Goal: Transaction & Acquisition: Purchase product/service

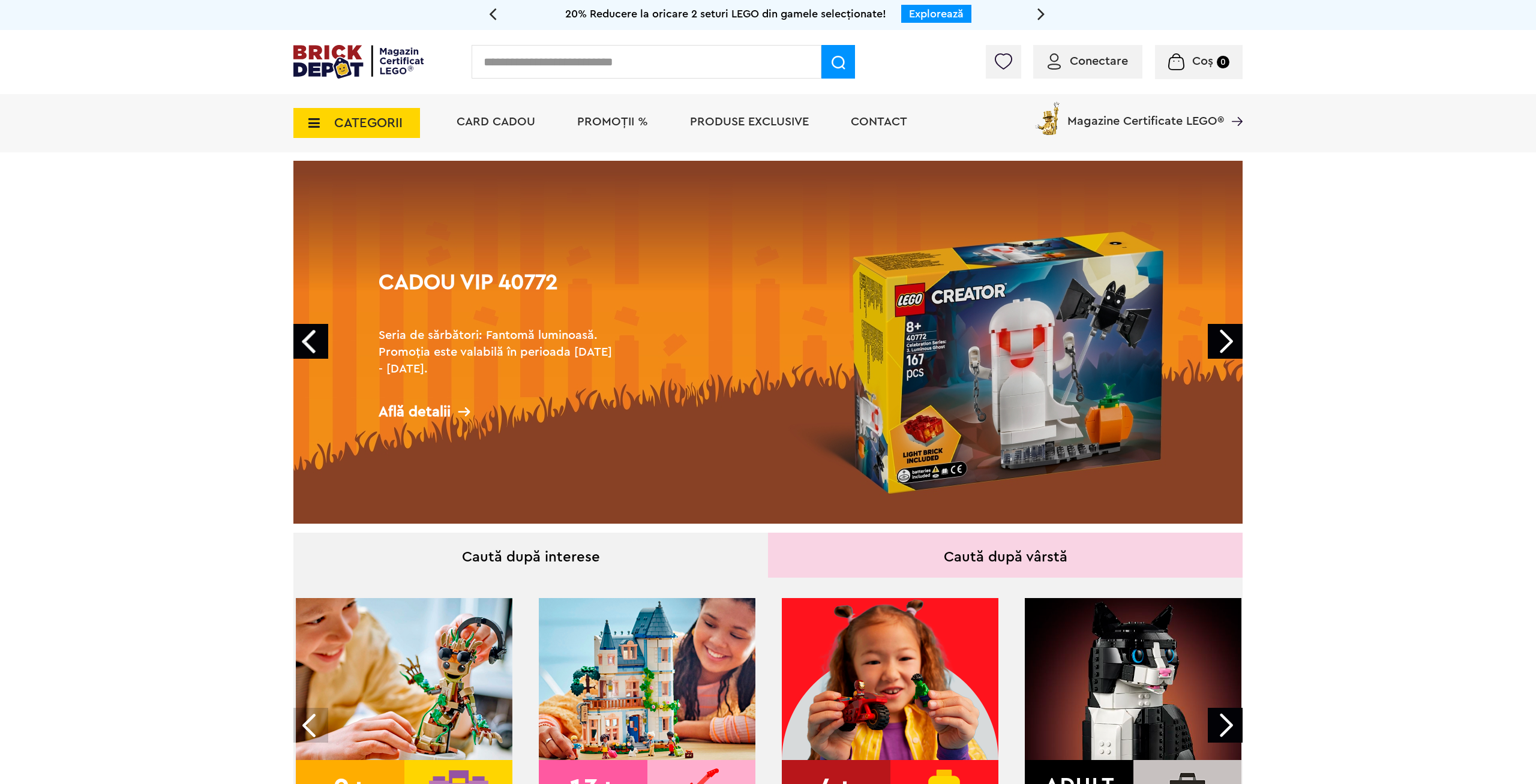
click at [1229, 340] on link "Next" at bounding box center [1225, 341] width 35 height 35
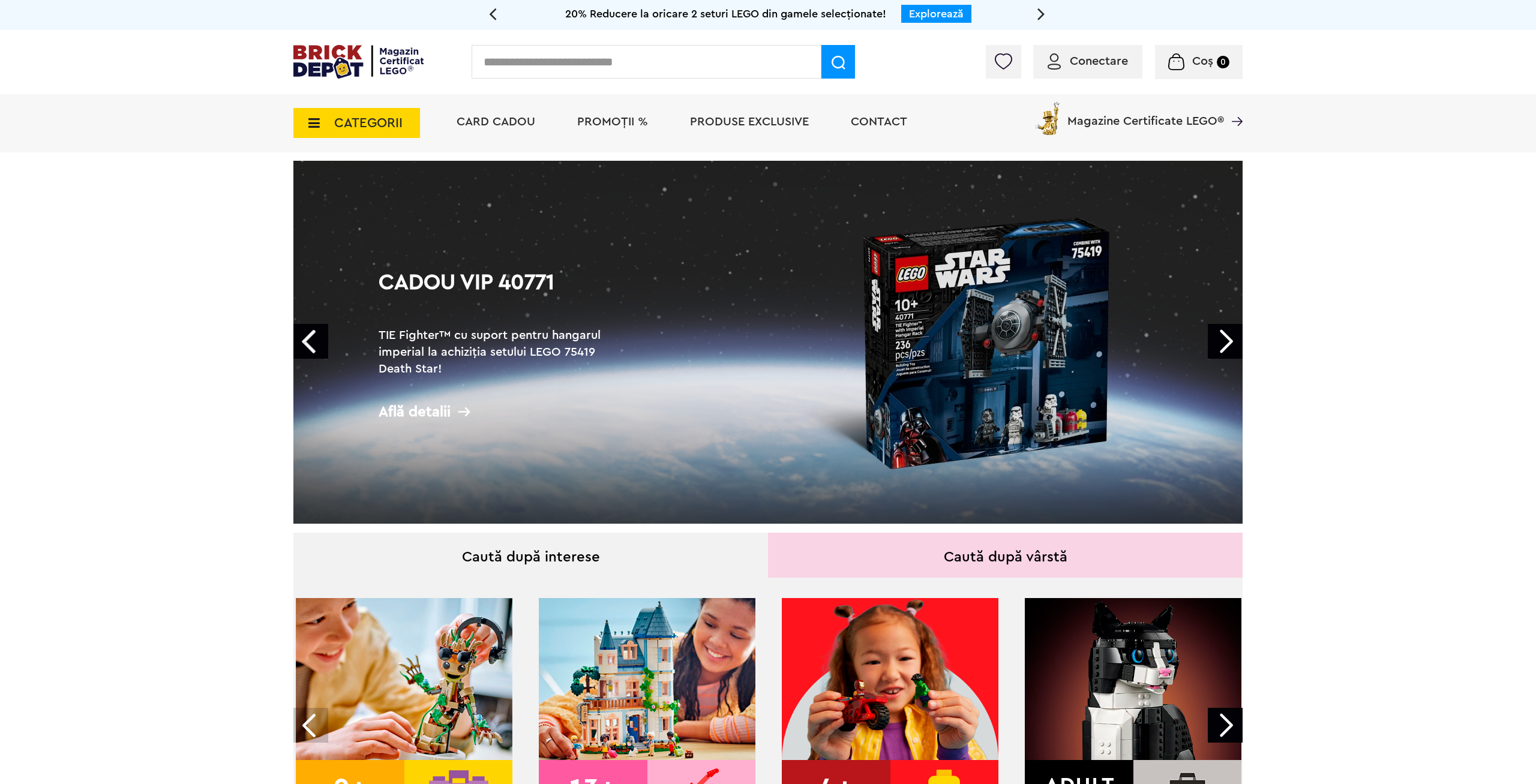
click at [1229, 340] on link "Next" at bounding box center [1225, 341] width 35 height 35
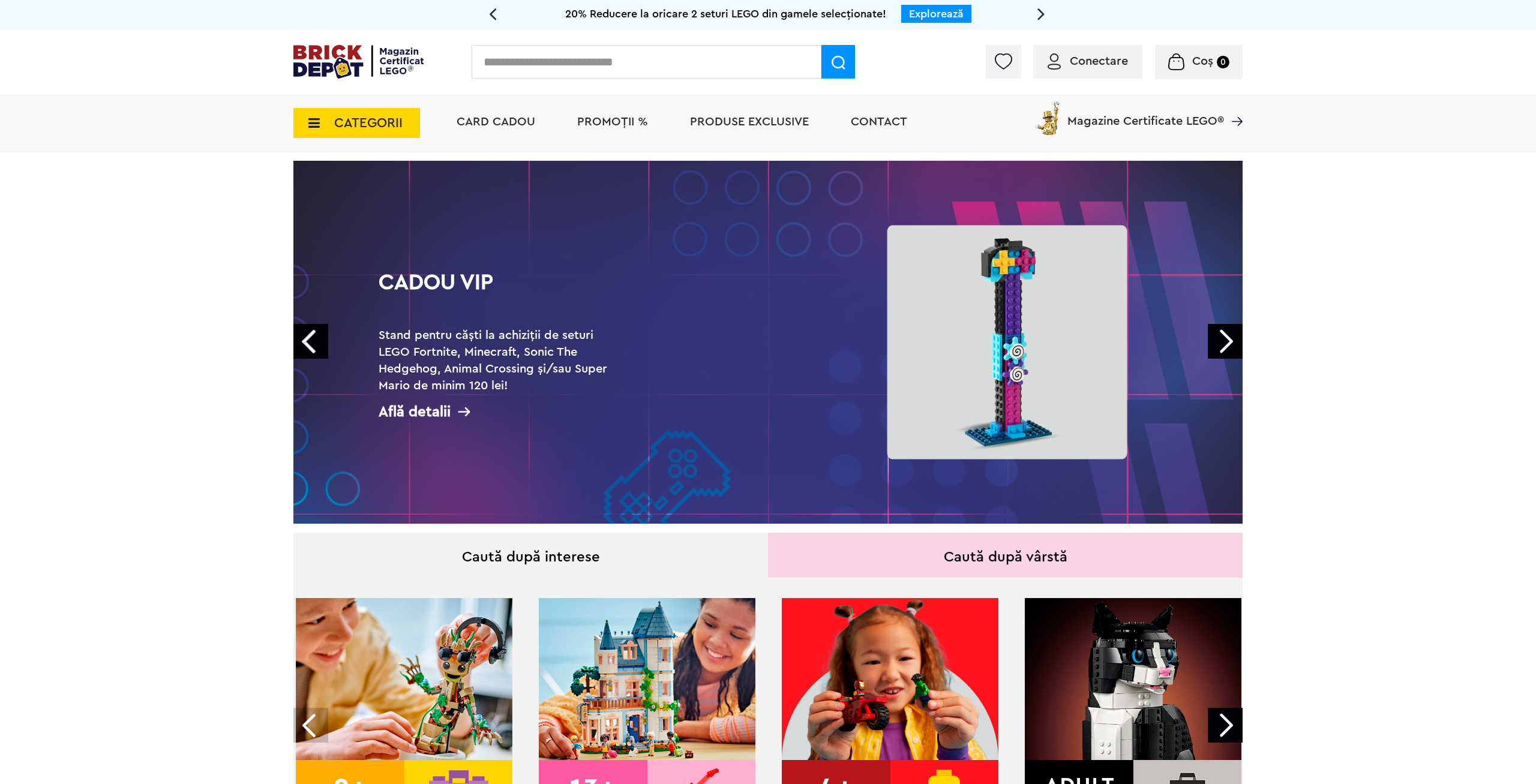
click at [1229, 340] on link "Next" at bounding box center [1225, 341] width 35 height 35
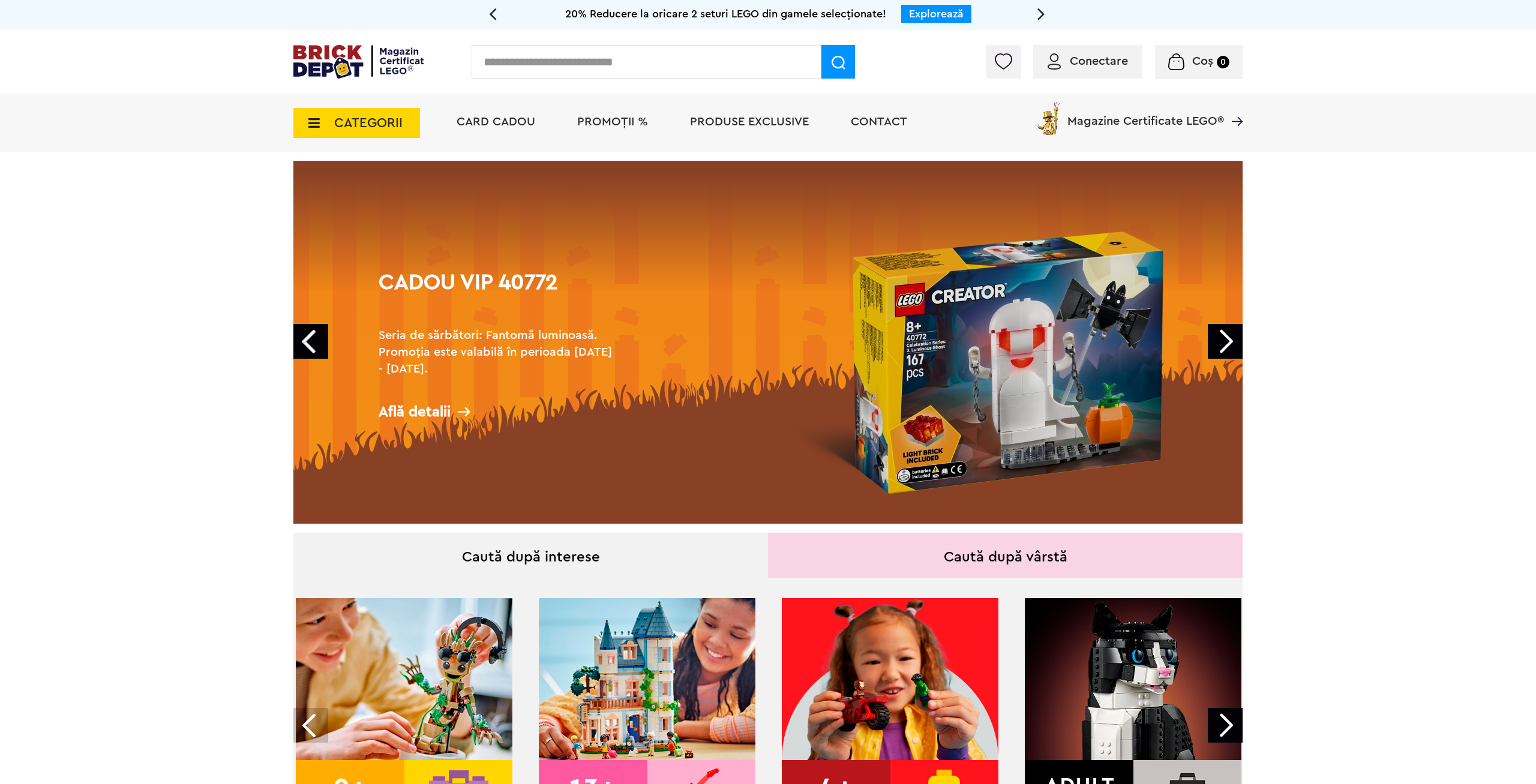
click at [1229, 340] on link "Next" at bounding box center [1225, 341] width 35 height 35
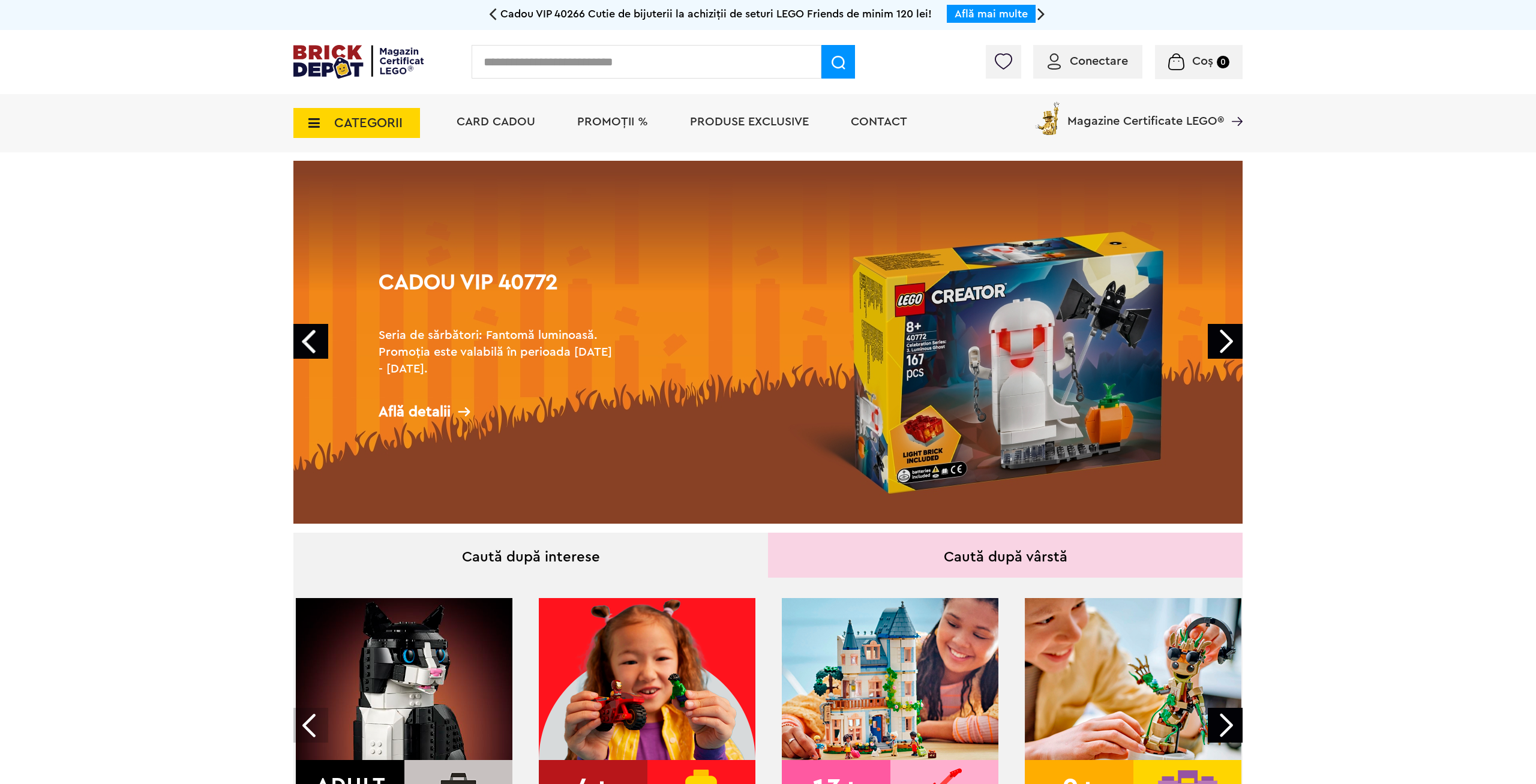
click at [646, 69] on input "text" at bounding box center [647, 62] width 350 height 34
type input "******"
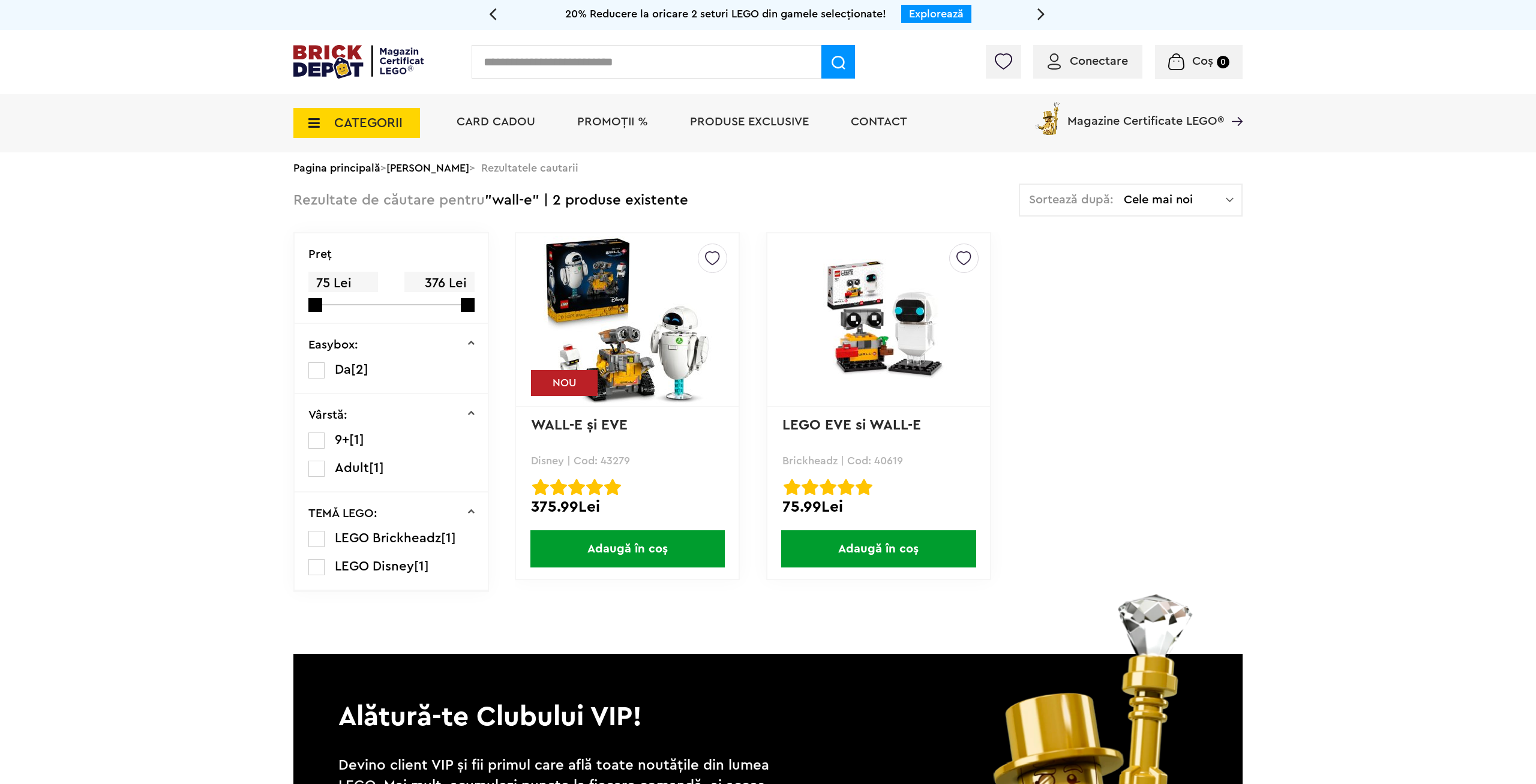
click at [599, 300] on img at bounding box center [627, 320] width 168 height 168
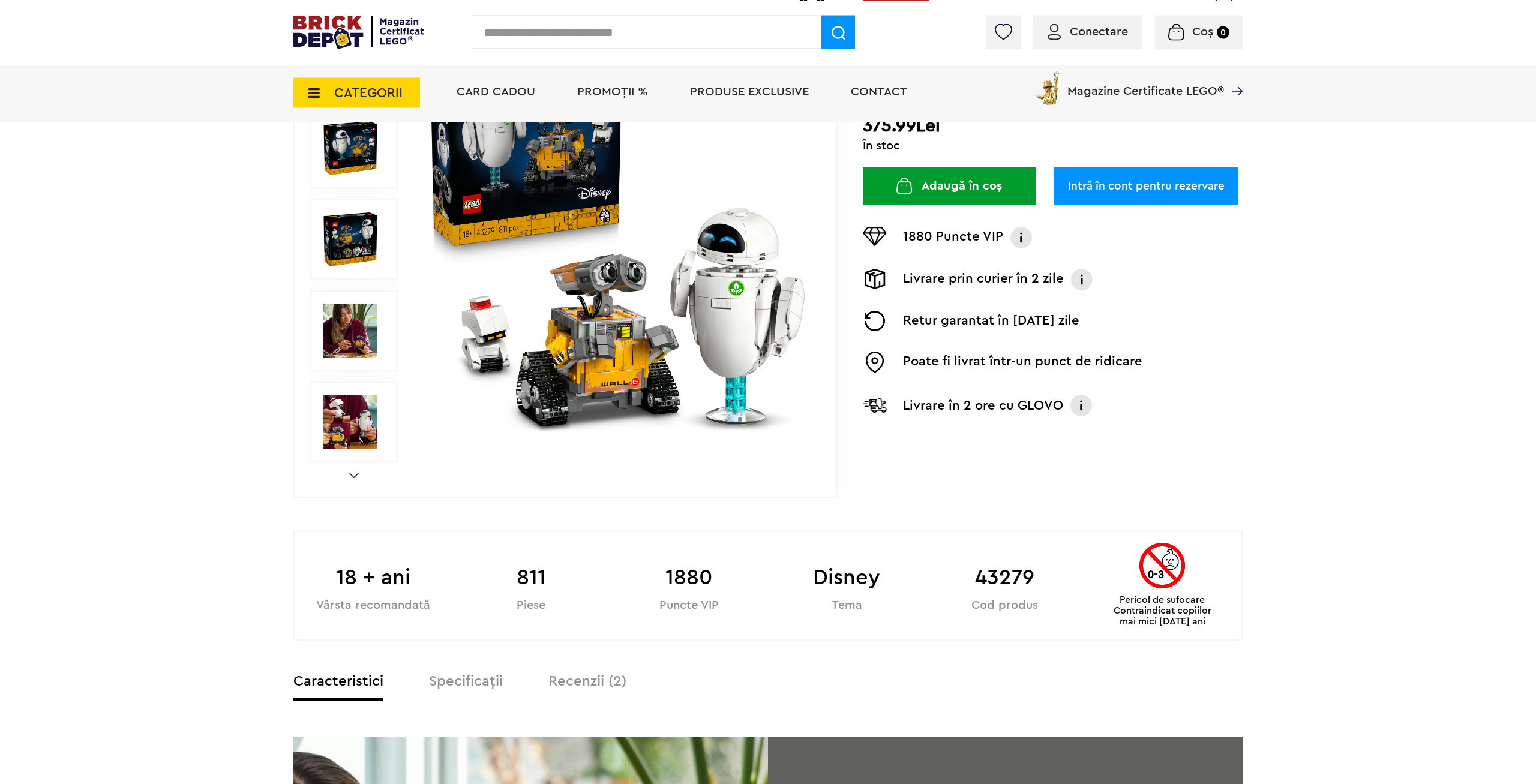
scroll to position [428, 0]
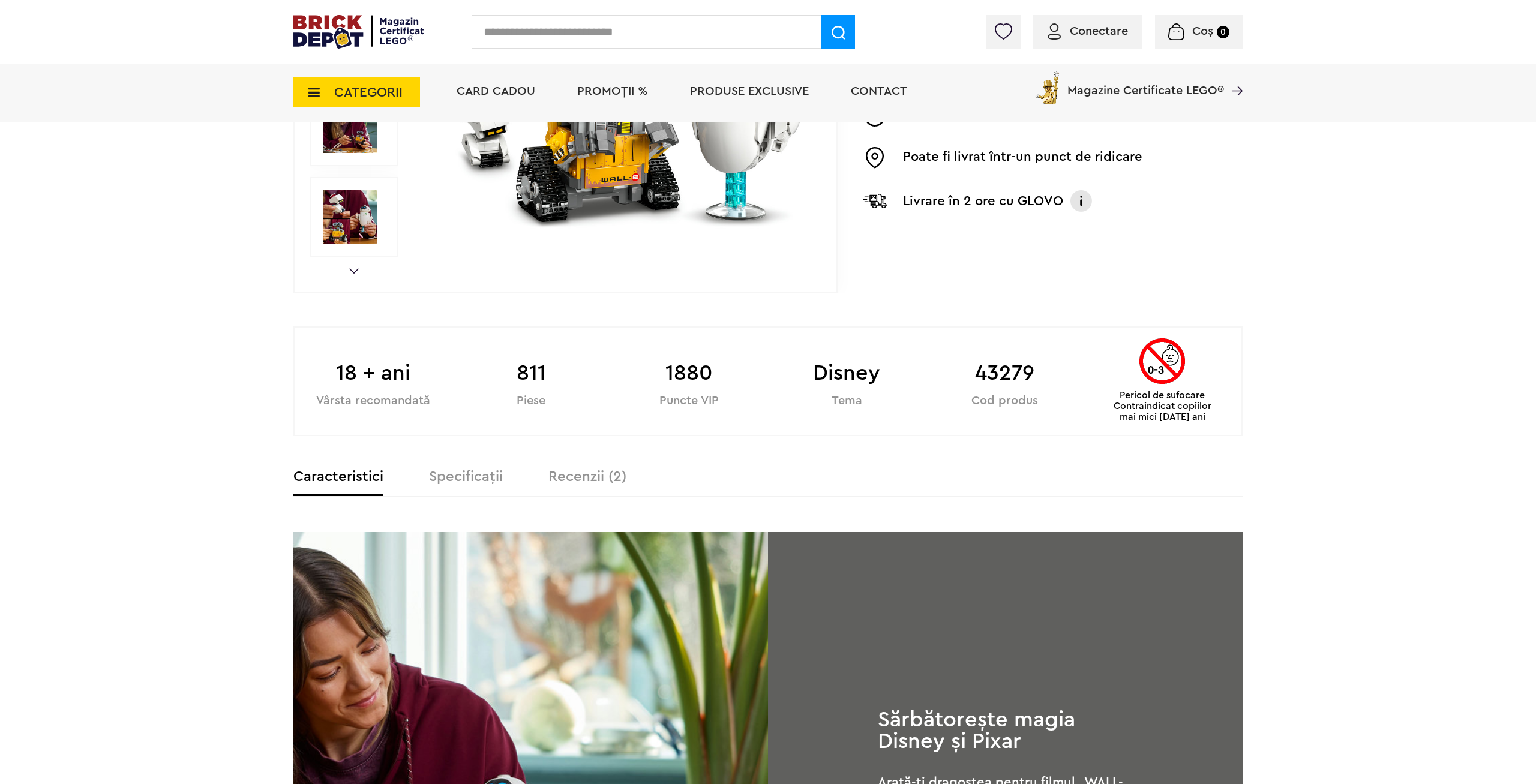
click at [607, 479] on label "Recenzii (2)" at bounding box center [587, 477] width 78 height 14
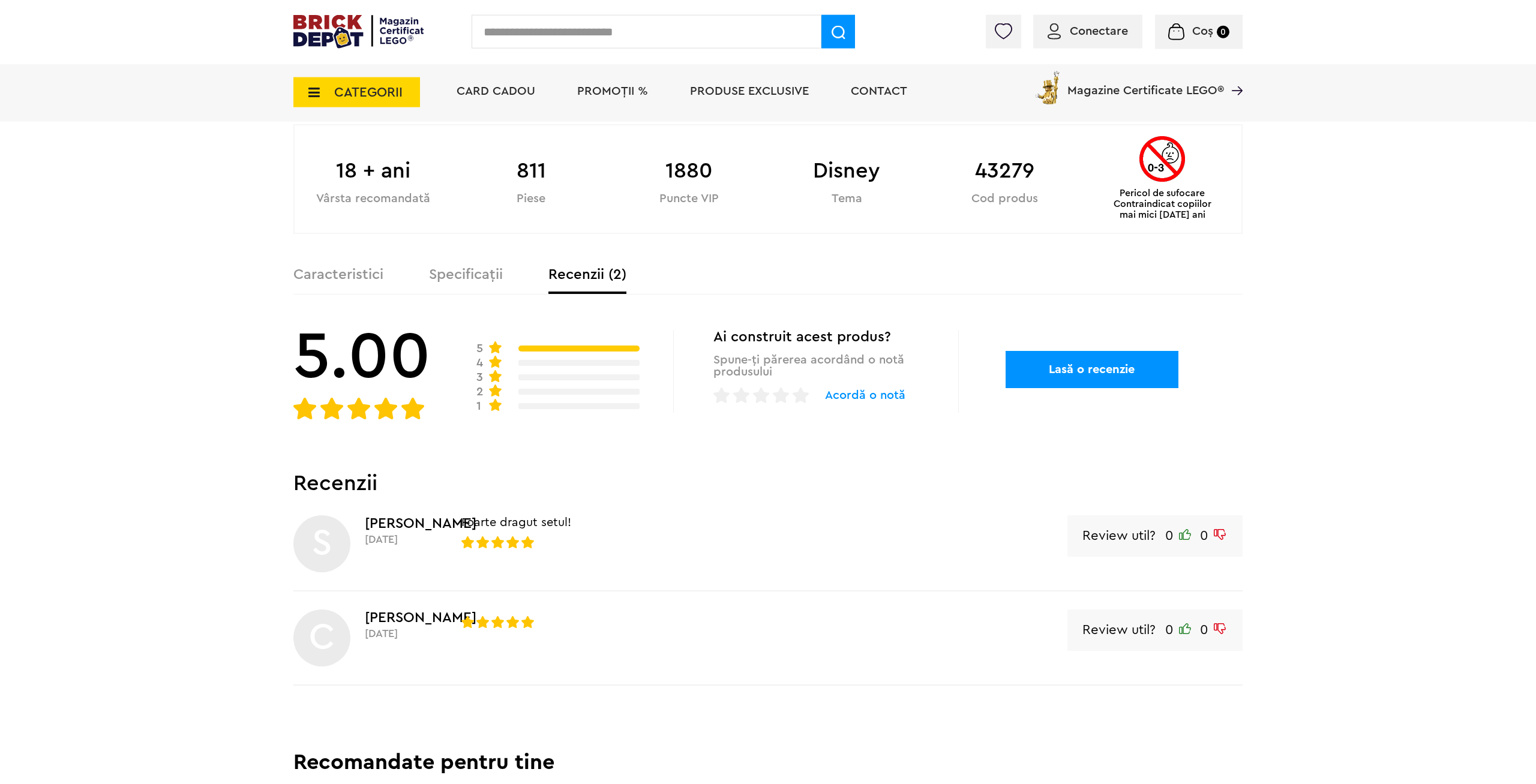
scroll to position [673, 0]
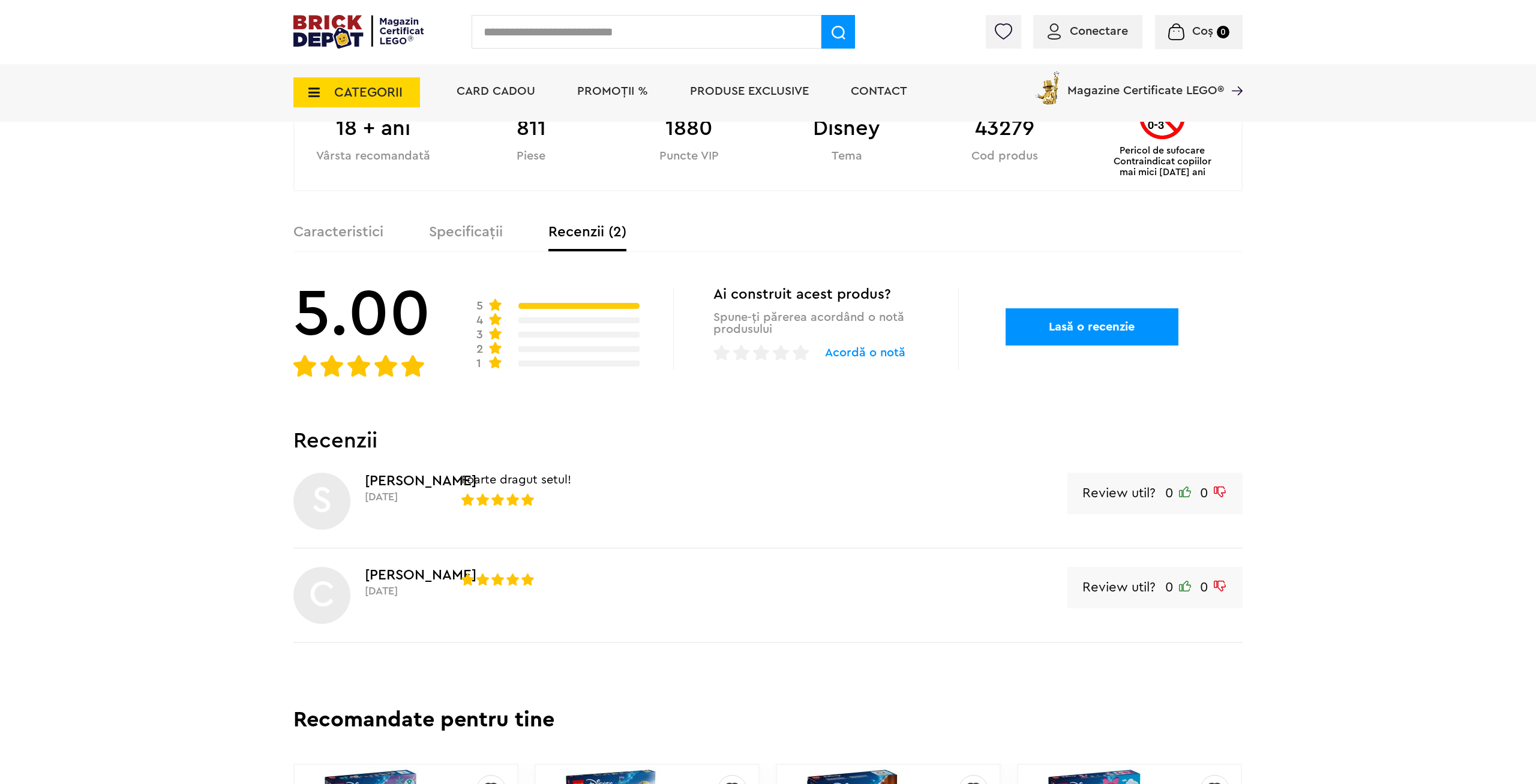
click at [469, 237] on label "Specificații" at bounding box center [466, 232] width 74 height 14
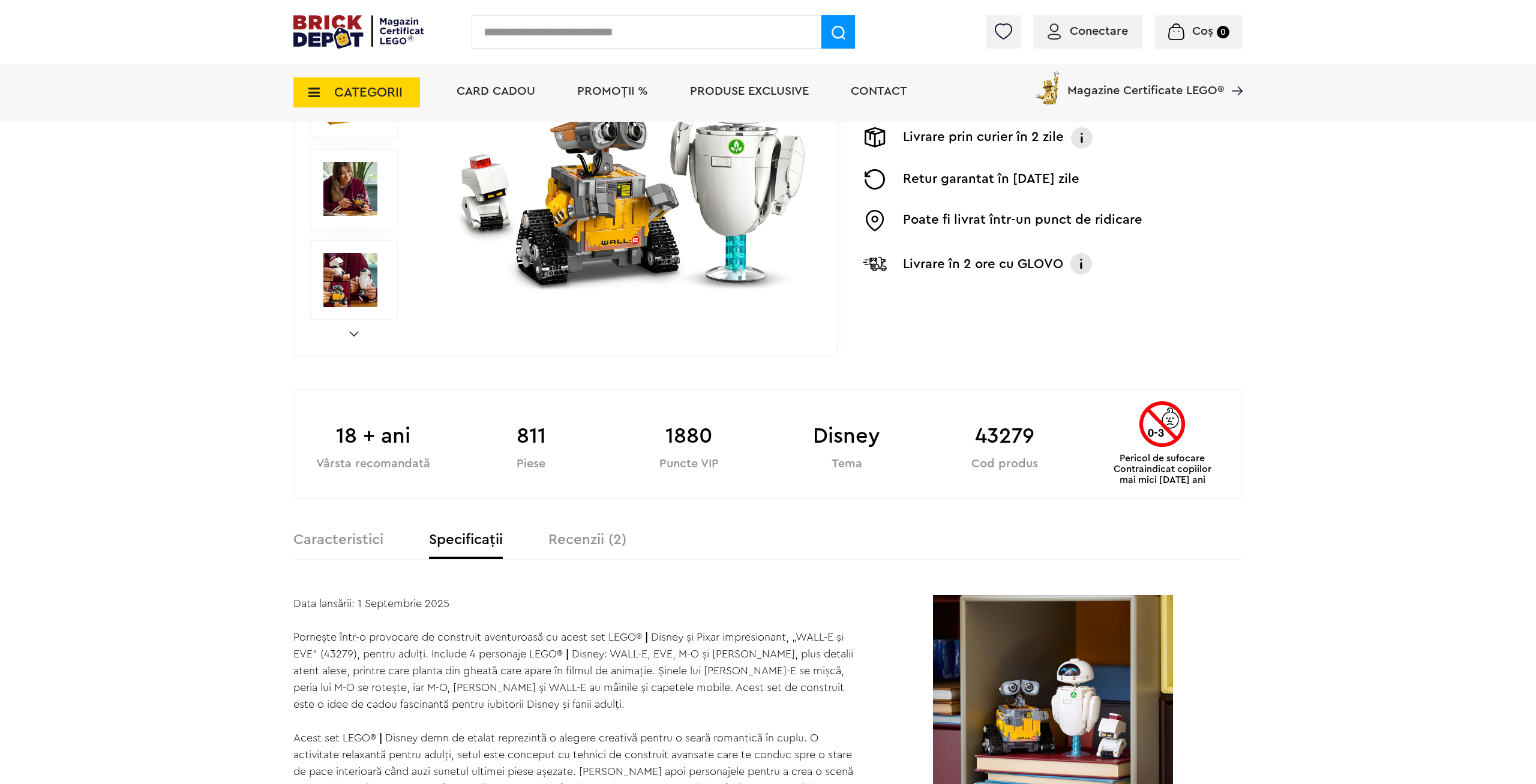
scroll to position [122, 0]
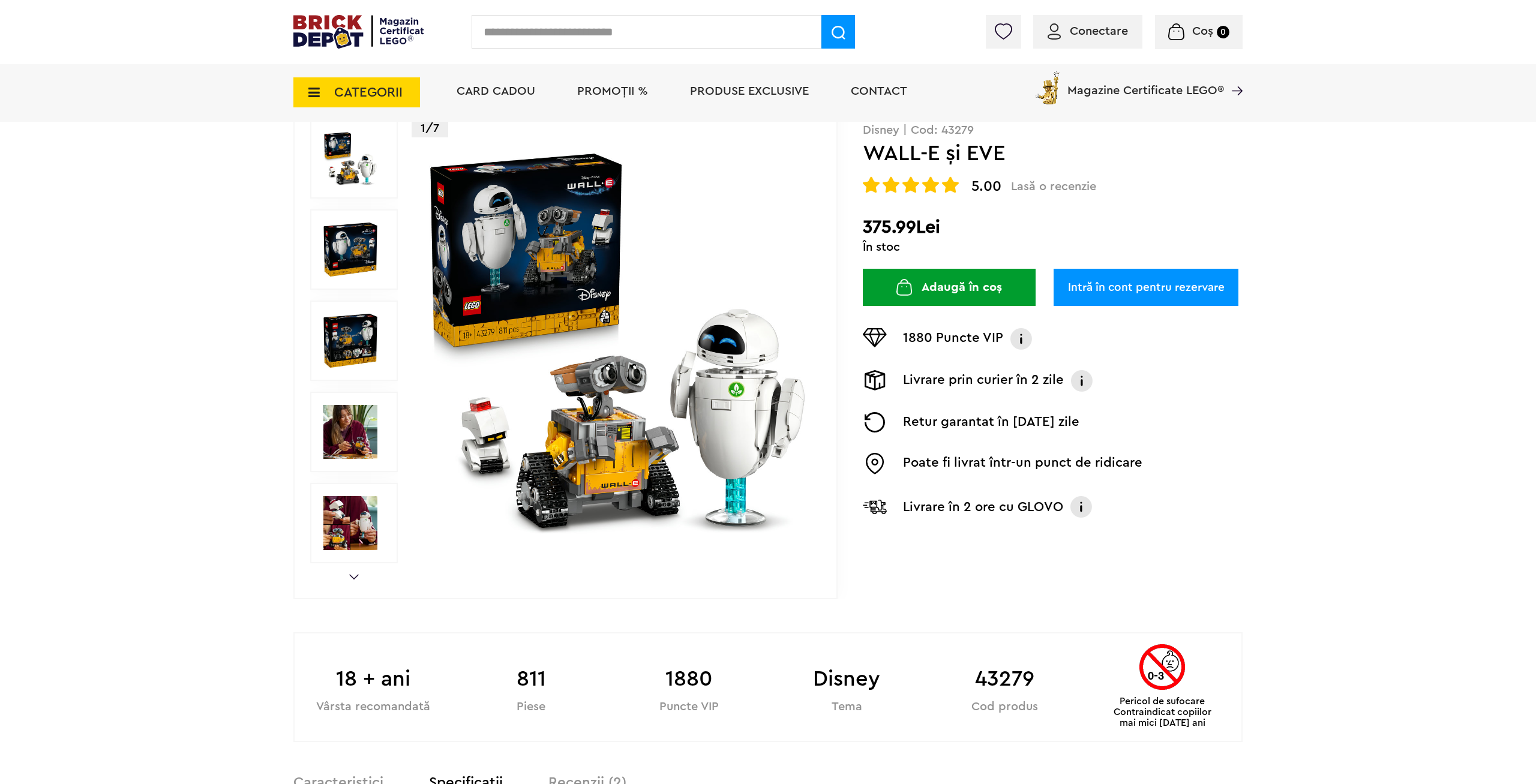
click at [356, 446] on img at bounding box center [350, 431] width 54 height 54
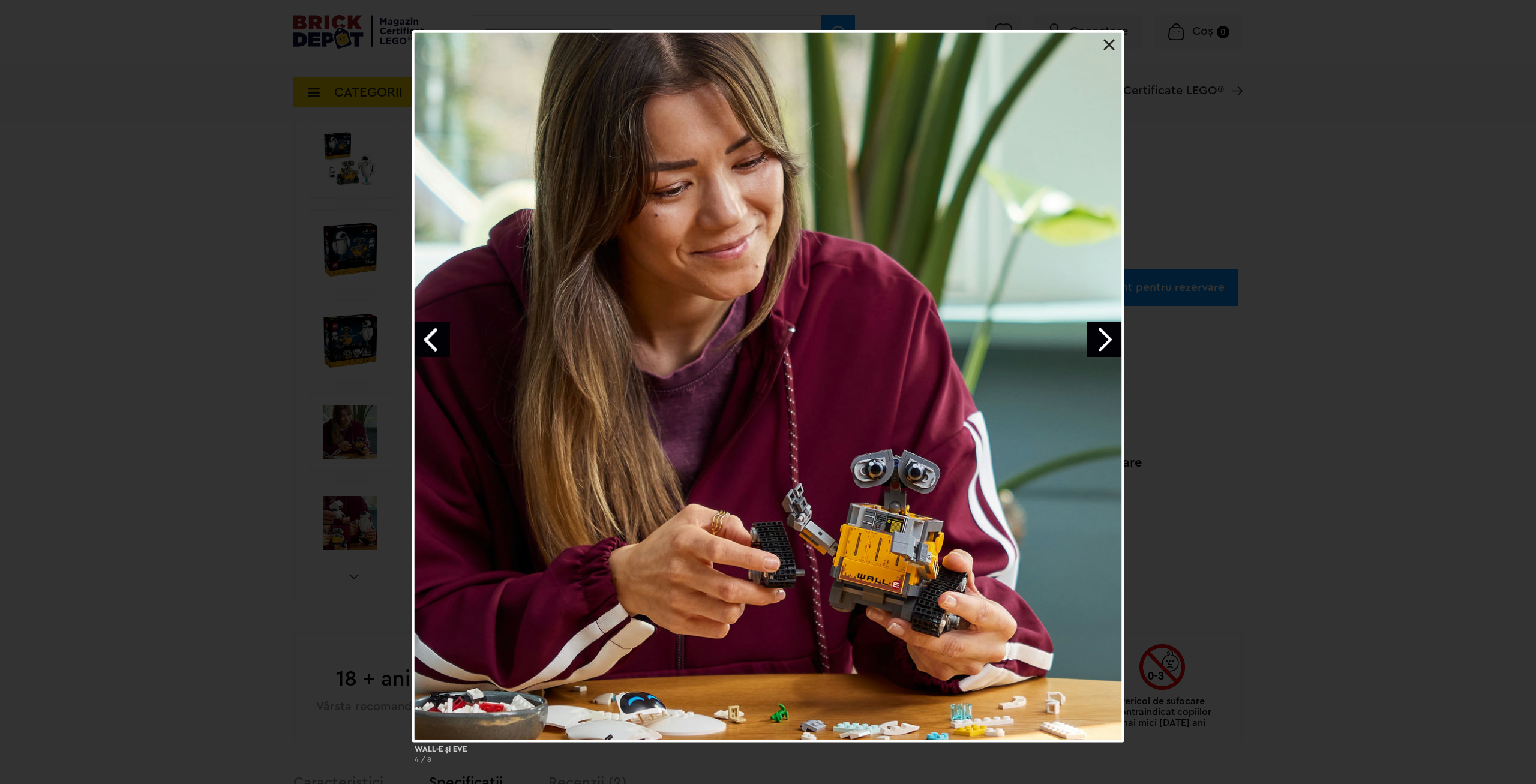
click at [1106, 337] on link "Next image" at bounding box center [1104, 340] width 35 height 35
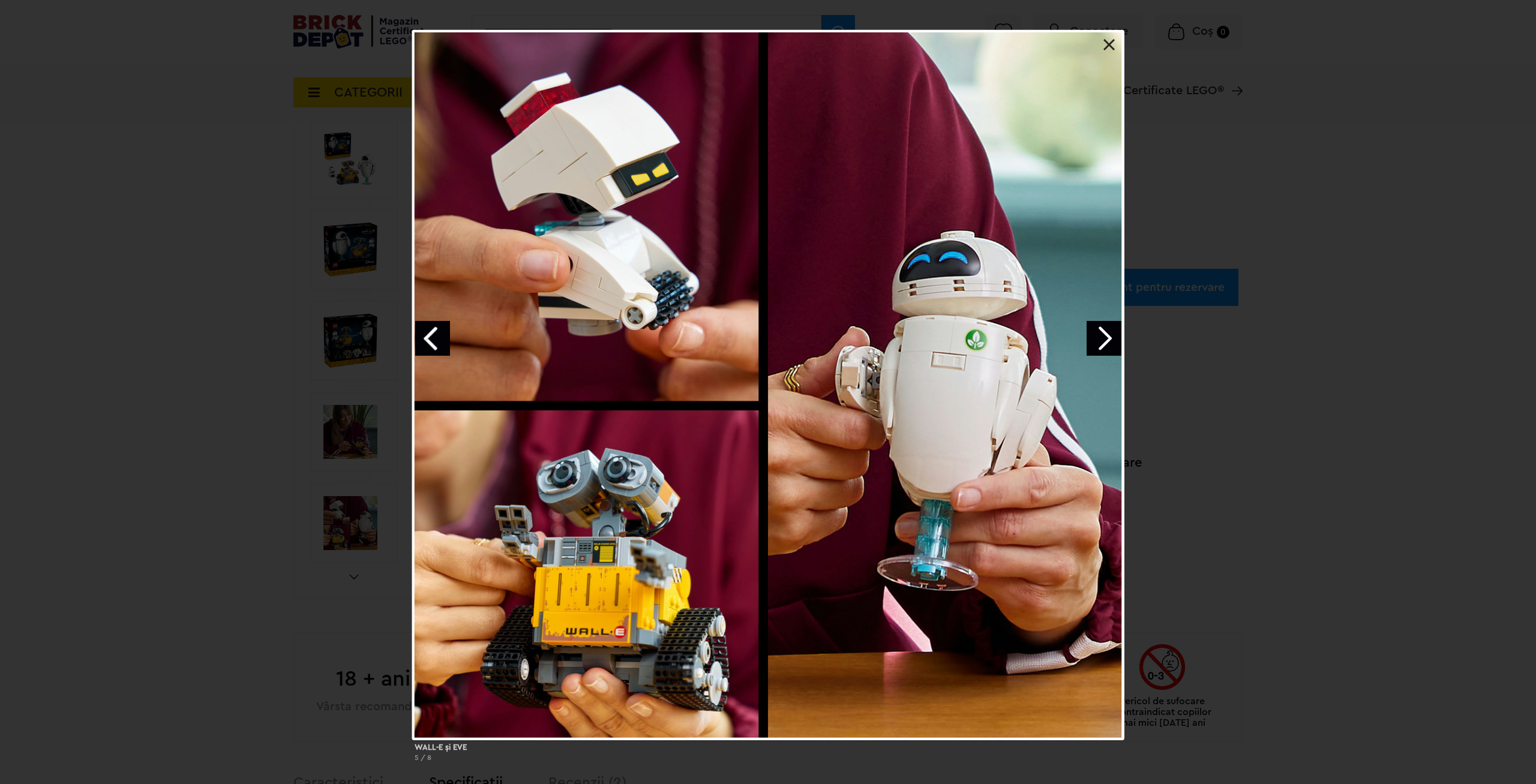
click at [1113, 329] on link "Next image" at bounding box center [1104, 338] width 35 height 35
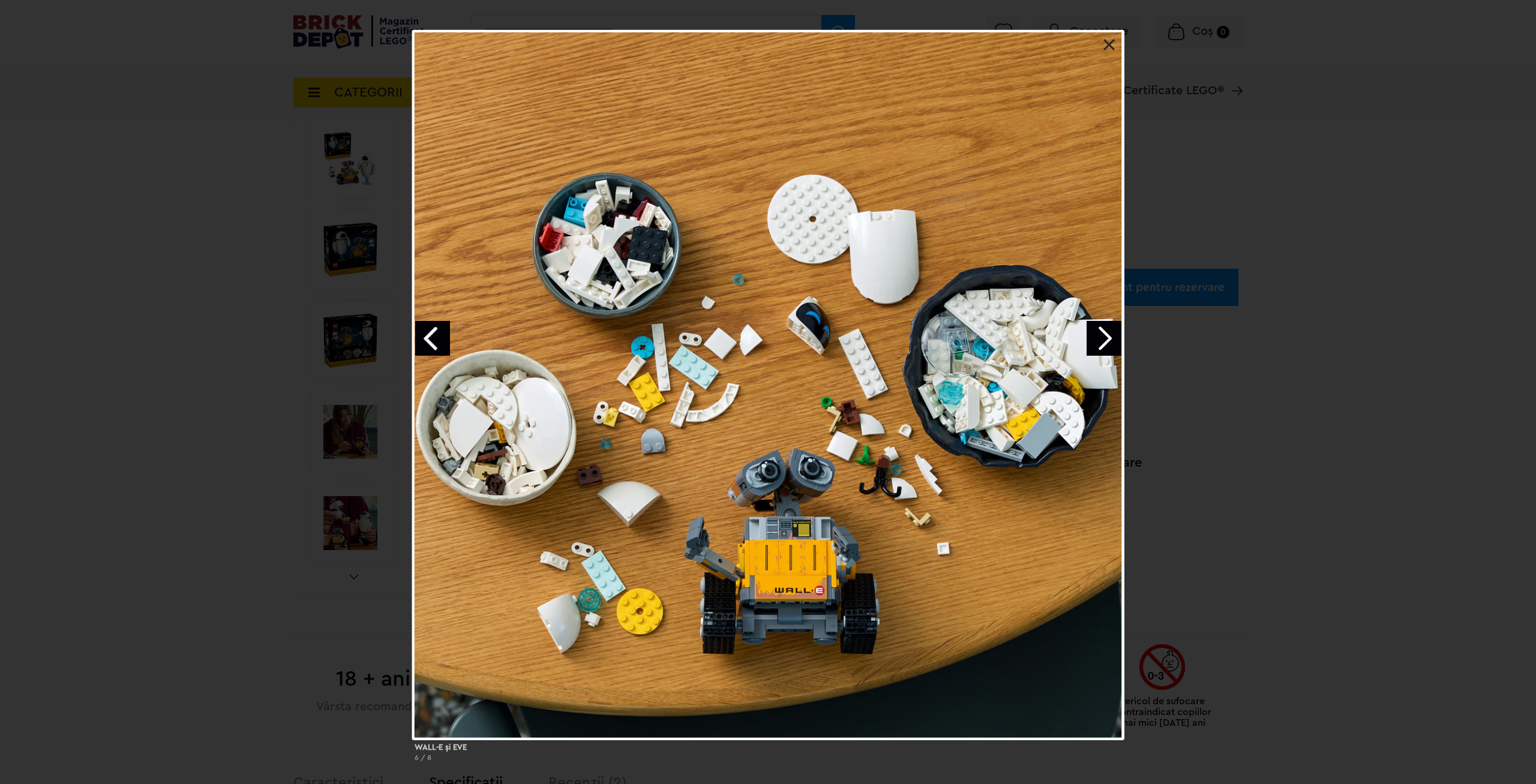
click at [1113, 329] on link "Next image" at bounding box center [1104, 338] width 35 height 35
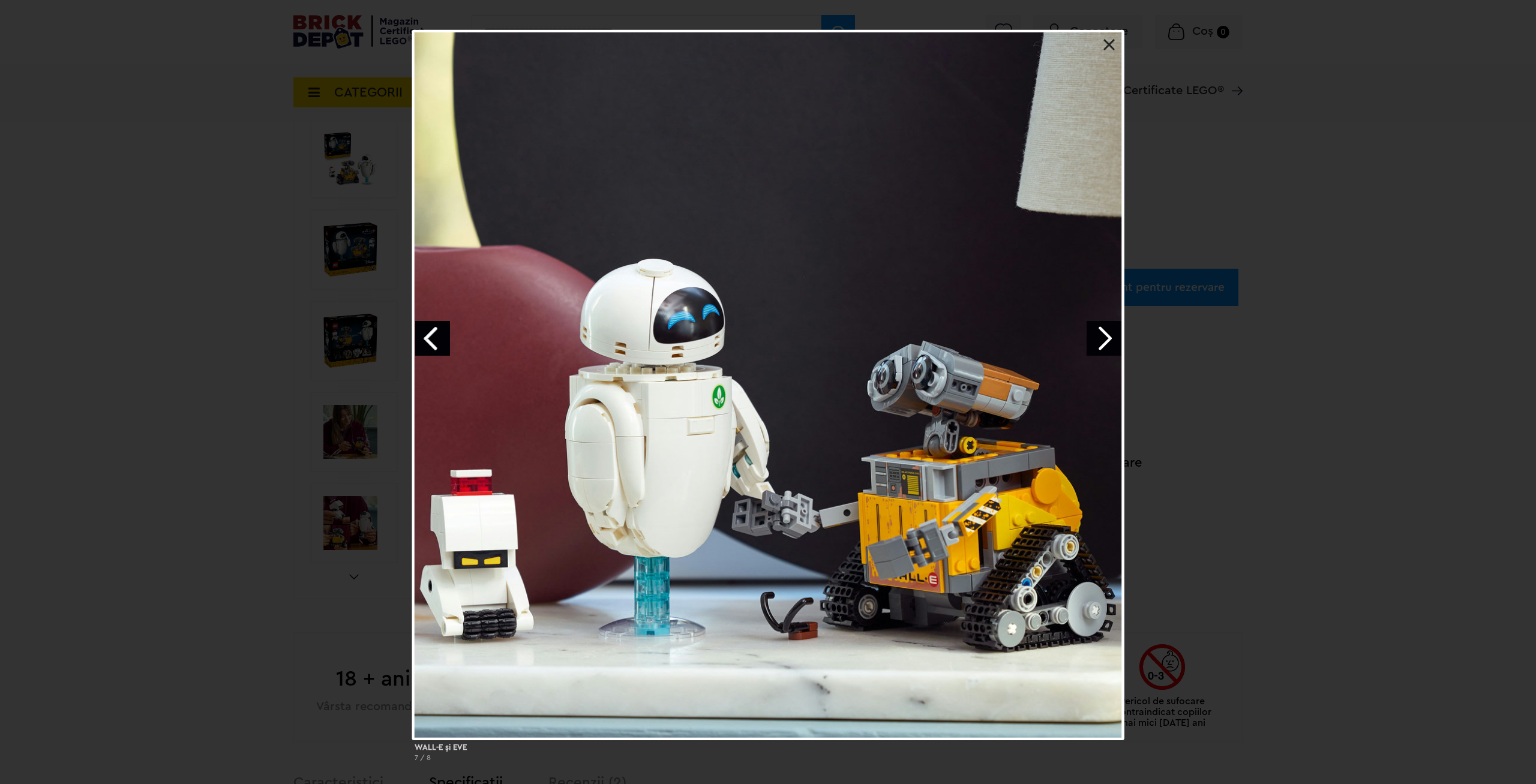
click at [1113, 329] on link "Next image" at bounding box center [1104, 338] width 35 height 35
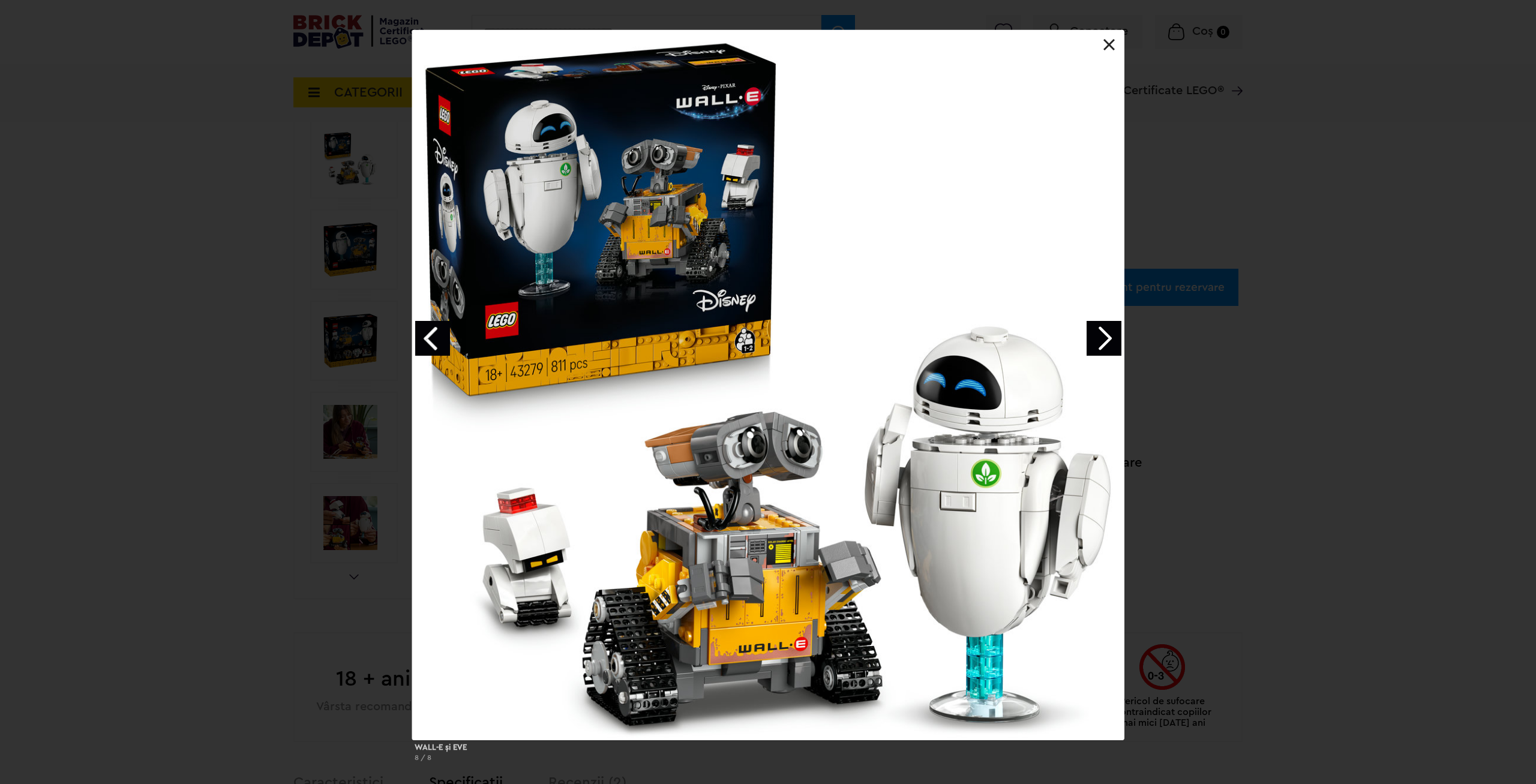
click at [1113, 329] on link "Next image" at bounding box center [1104, 338] width 35 height 35
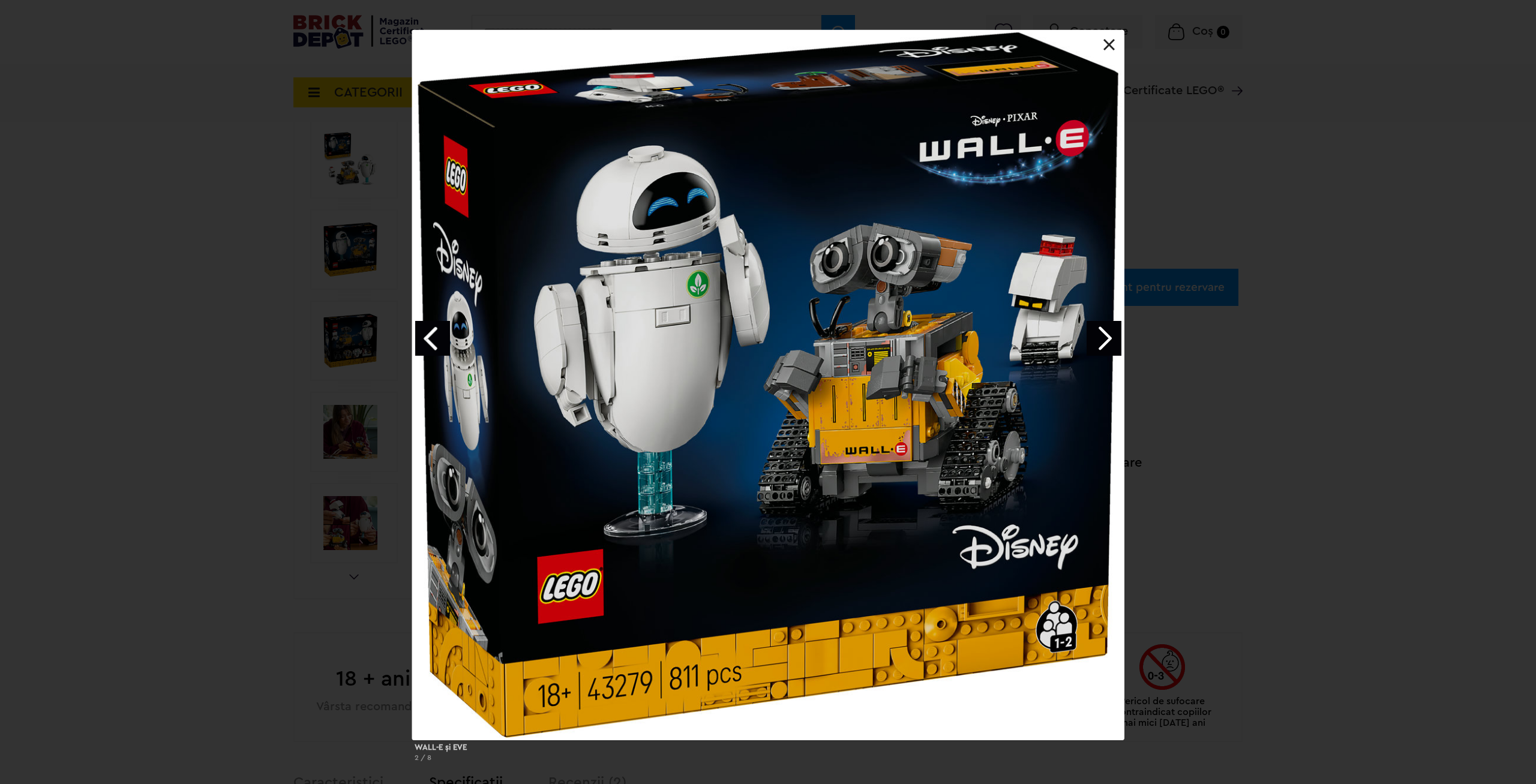
click at [1113, 329] on link "Next image" at bounding box center [1104, 338] width 35 height 35
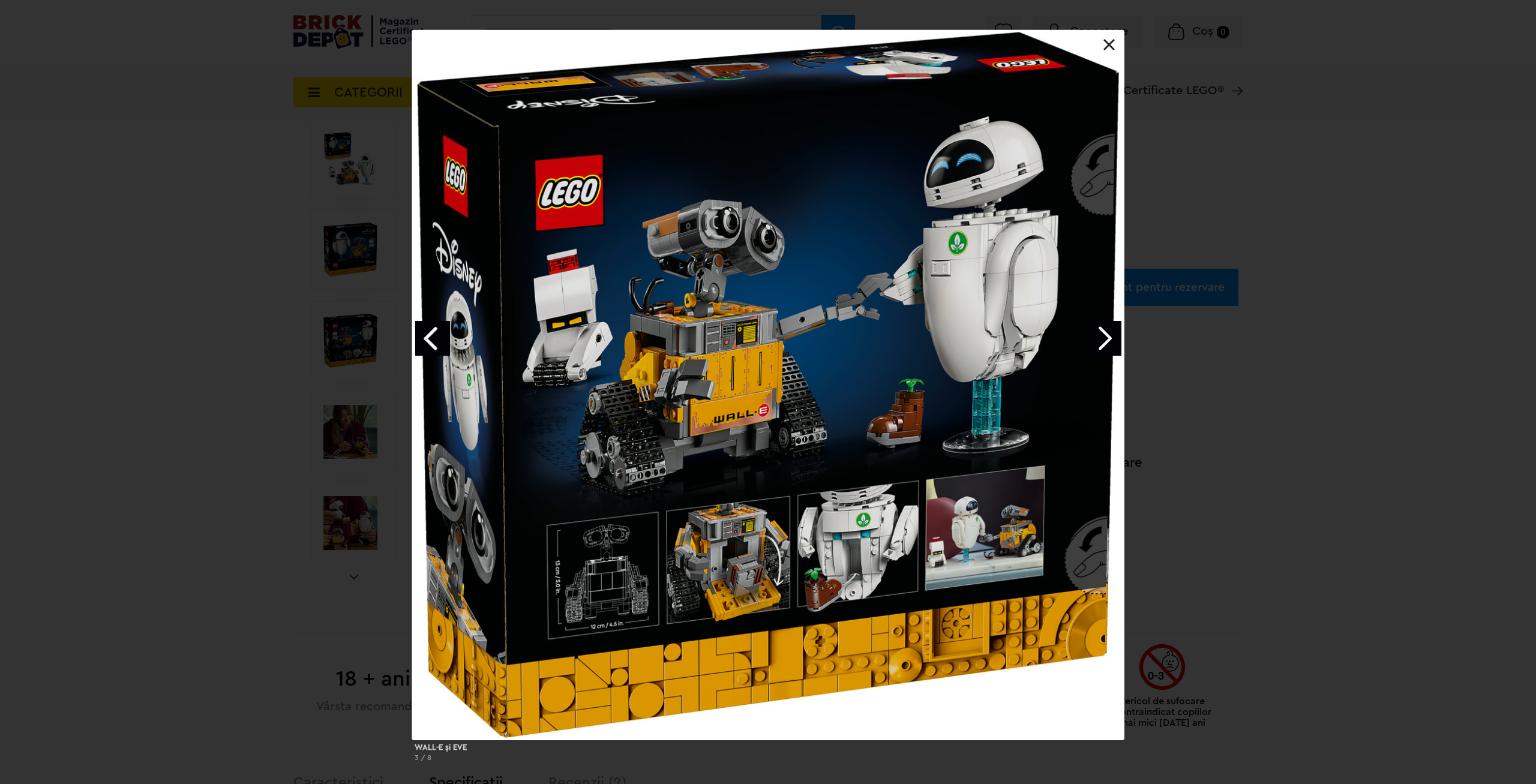
click at [1438, 409] on div "WALL-E şi EVE 3 / 8" at bounding box center [768, 401] width 1536 height 741
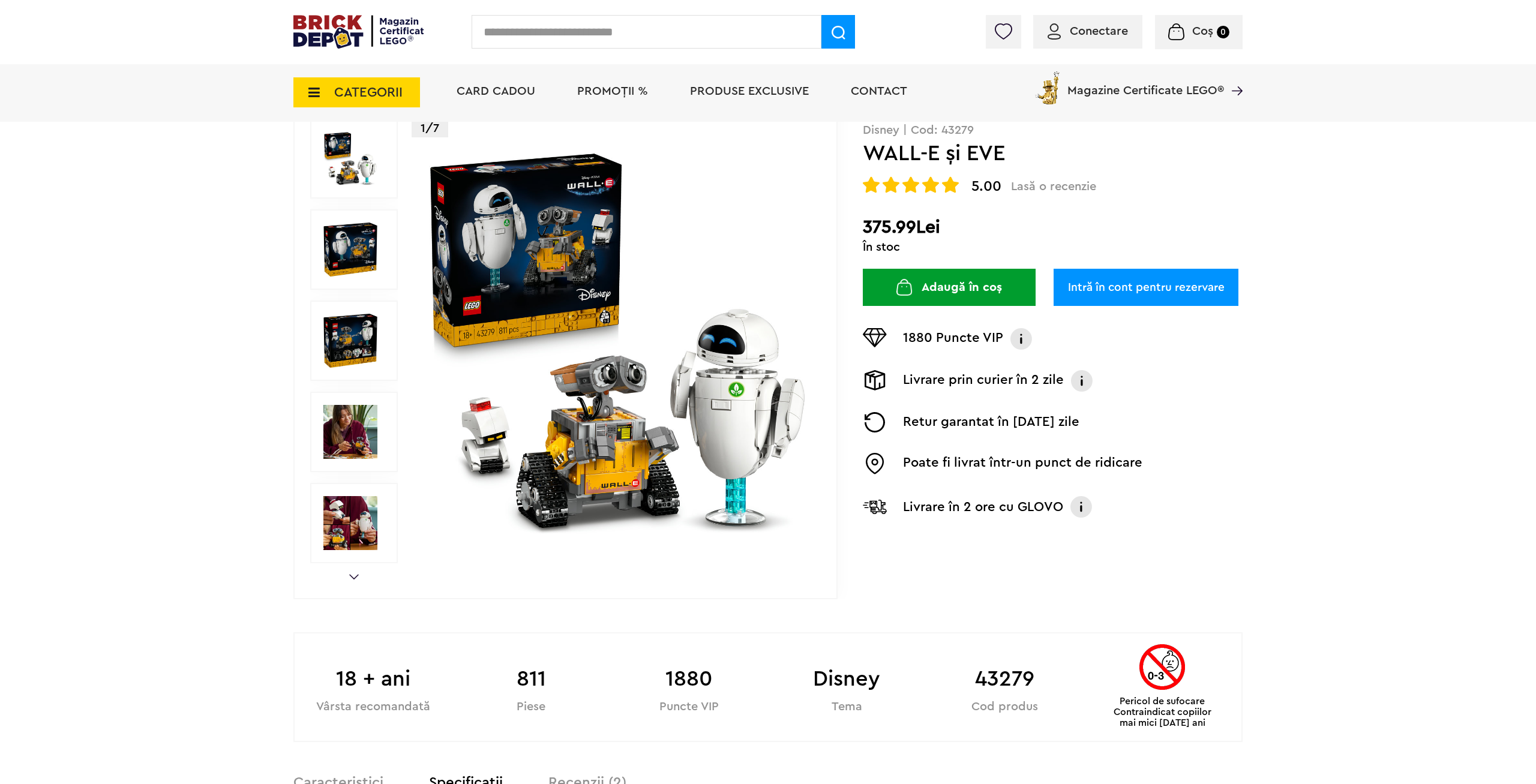
click at [1082, 33] on span "Conectare" at bounding box center [1099, 31] width 58 height 12
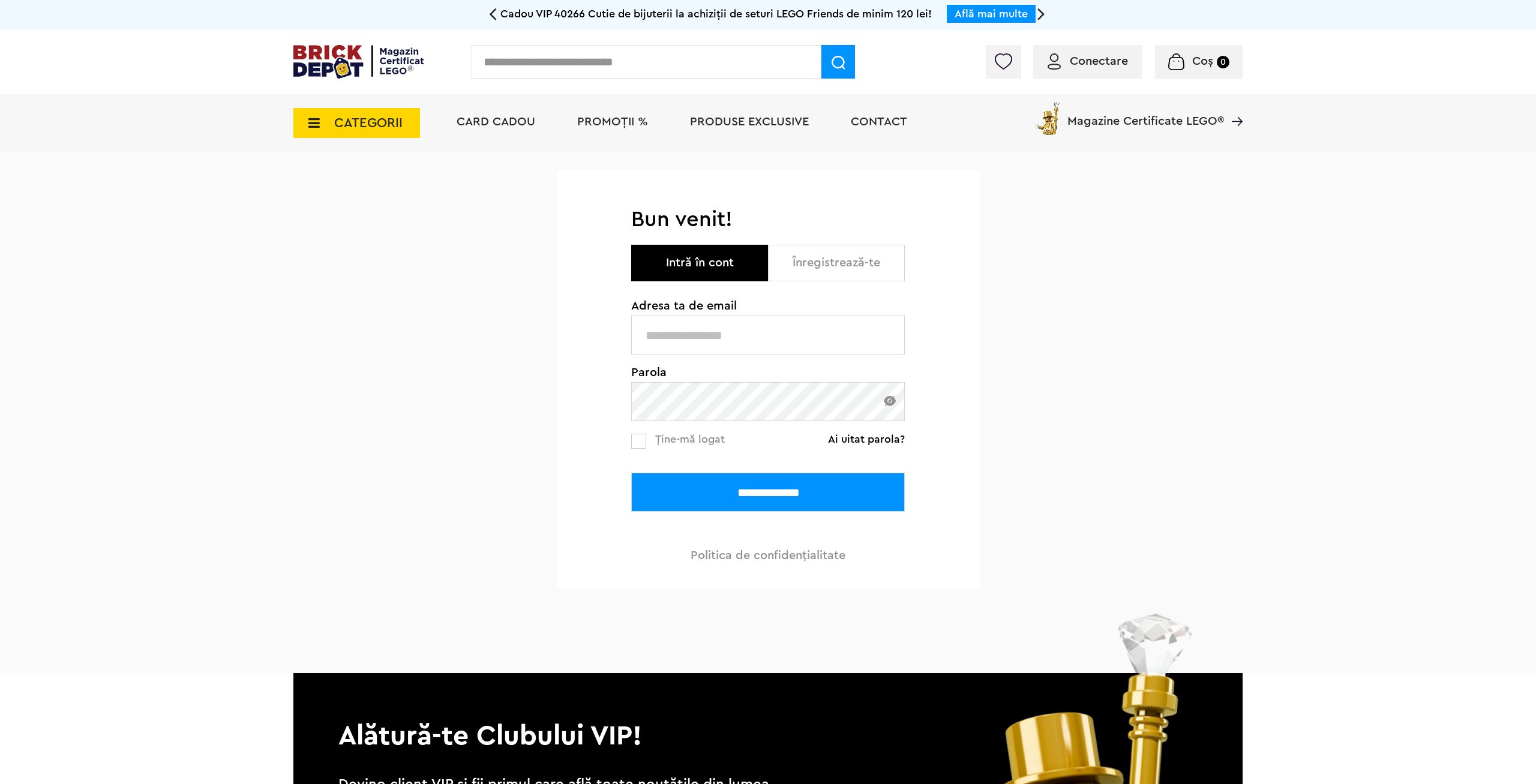
click at [710, 337] on input "text" at bounding box center [768, 335] width 274 height 39
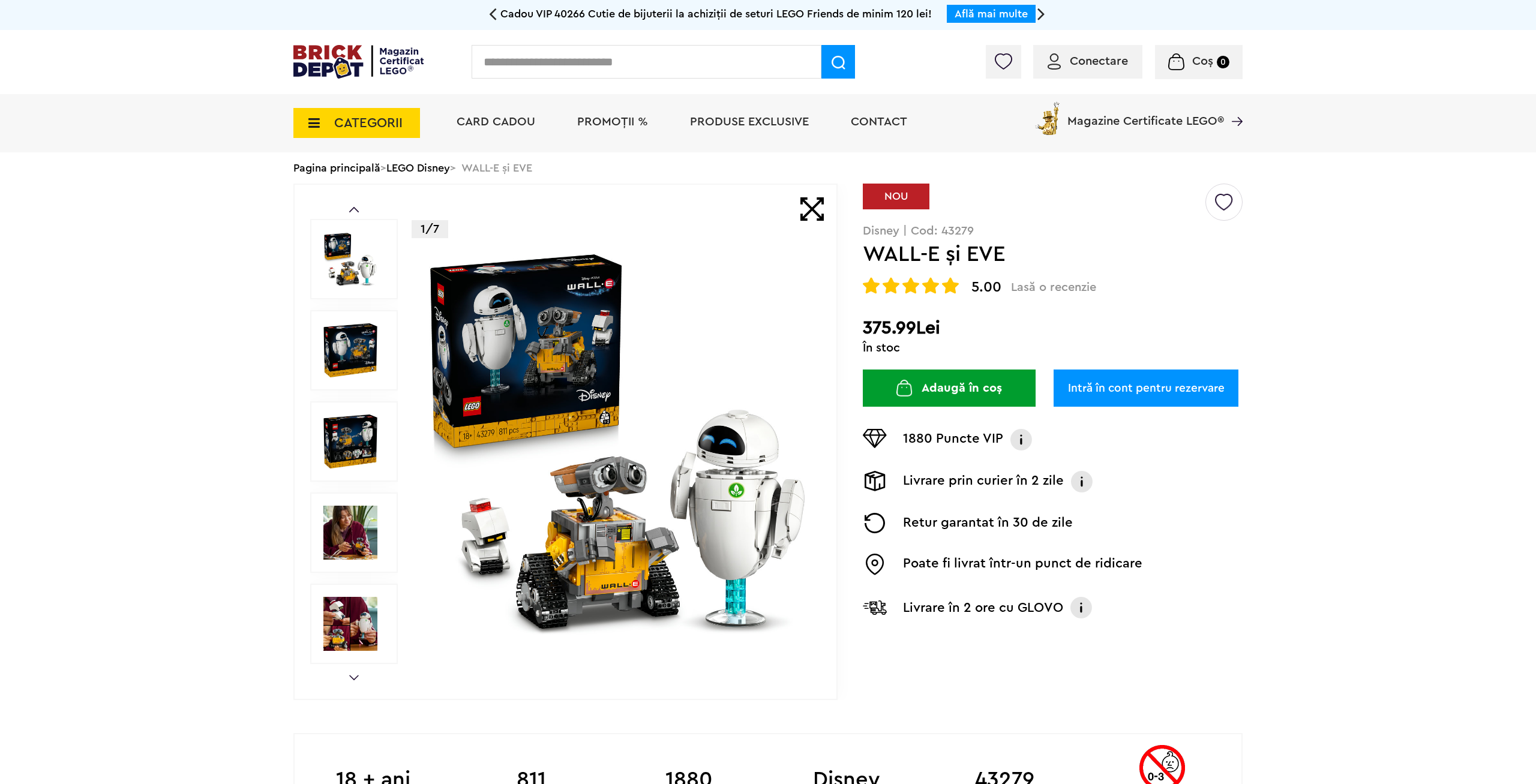
click at [533, 68] on input "text" at bounding box center [647, 62] width 350 height 34
